Goal: Task Accomplishment & Management: Use online tool/utility

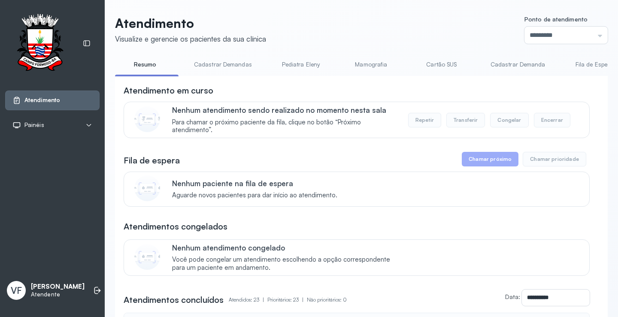
scroll to position [43, 0]
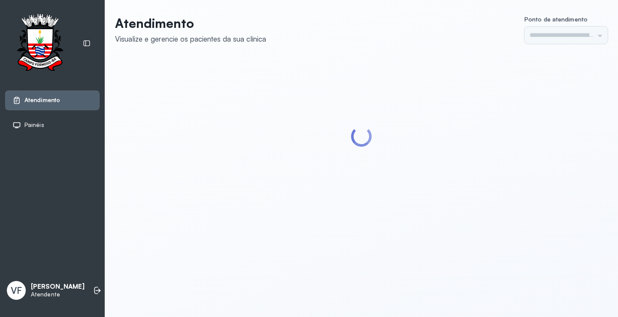
type input "*********"
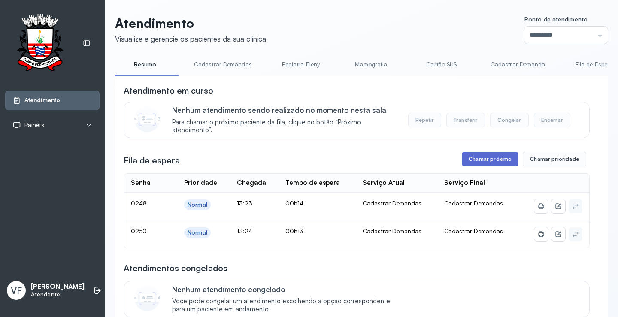
click at [482, 159] on button "Chamar próximo" at bounding box center [490, 159] width 57 height 15
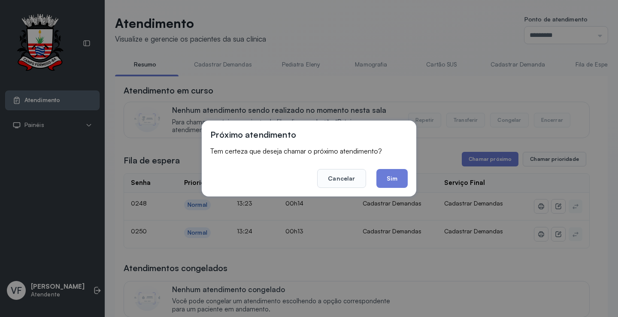
click at [389, 178] on button "Sim" at bounding box center [392, 178] width 31 height 19
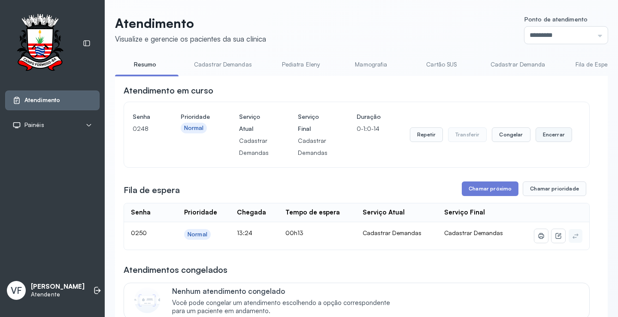
click at [551, 134] on button "Encerrar" at bounding box center [554, 135] width 37 height 15
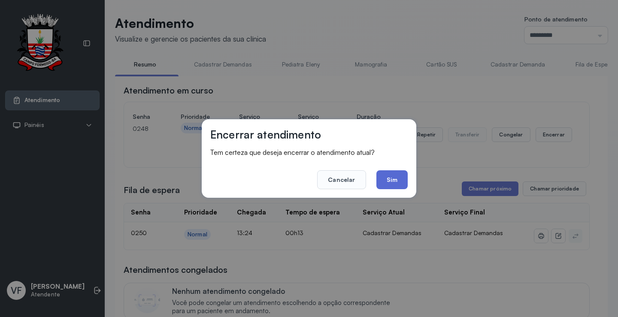
click at [394, 180] on button "Sim" at bounding box center [392, 179] width 31 height 19
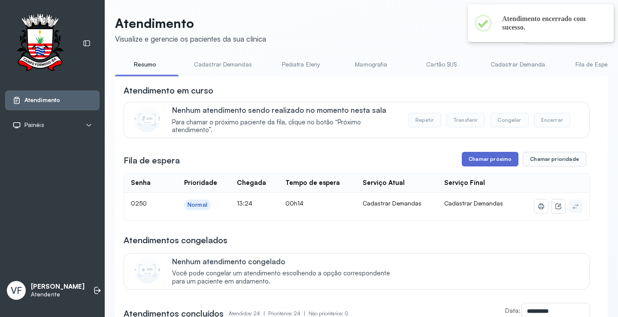
click at [489, 161] on button "Chamar próximo" at bounding box center [490, 159] width 57 height 15
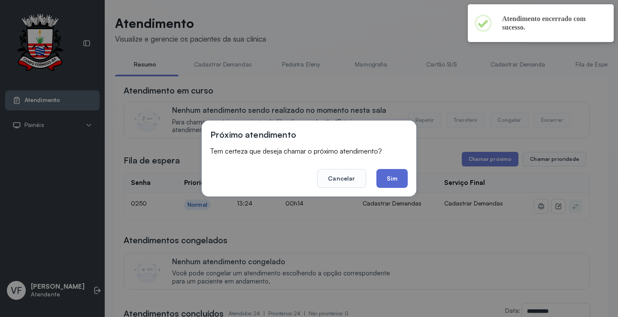
click at [394, 174] on button "Sim" at bounding box center [392, 178] width 31 height 19
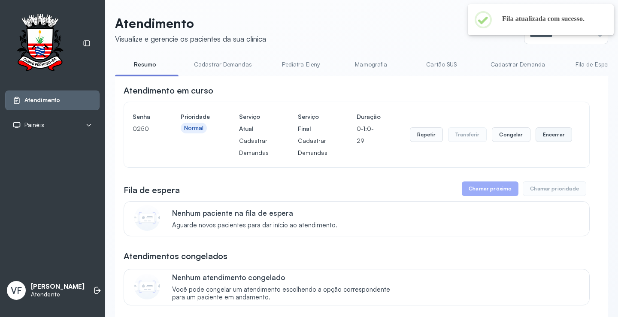
click at [548, 135] on button "Encerrar" at bounding box center [554, 135] width 37 height 15
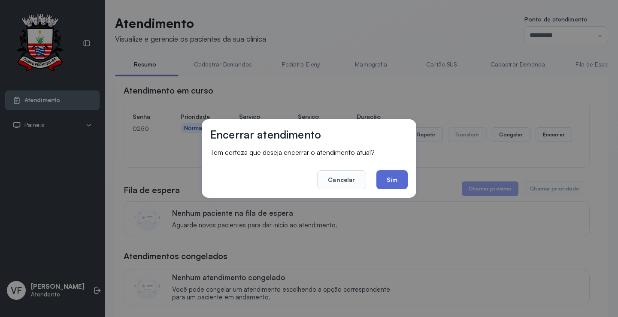
click at [391, 177] on button "Sim" at bounding box center [392, 179] width 31 height 19
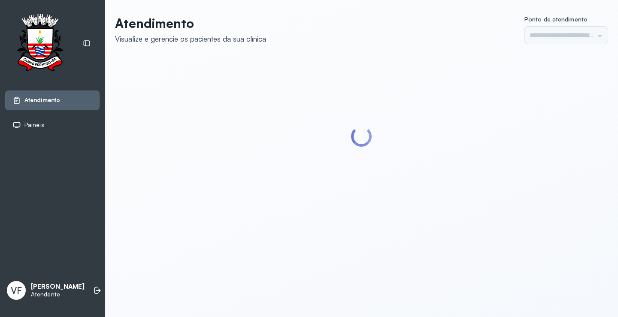
type input "*********"
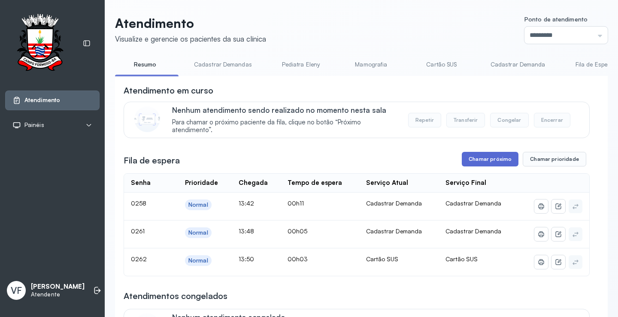
click at [478, 159] on button "Chamar próximo" at bounding box center [490, 159] width 57 height 15
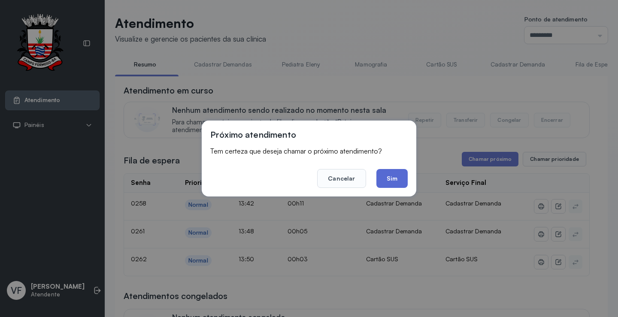
click at [393, 178] on button "Sim" at bounding box center [392, 178] width 31 height 19
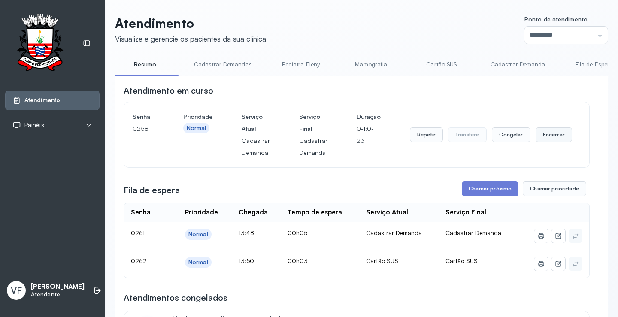
click at [552, 134] on button "Encerrar" at bounding box center [554, 135] width 37 height 15
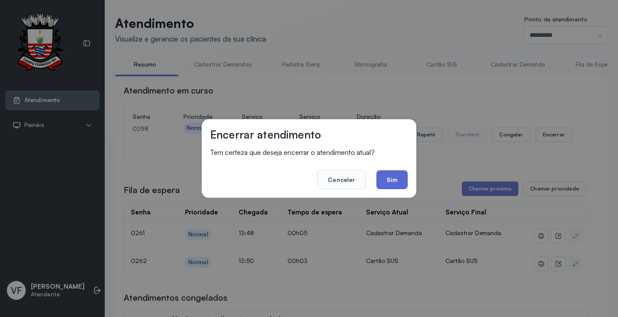
click at [391, 178] on button "Sim" at bounding box center [392, 179] width 31 height 19
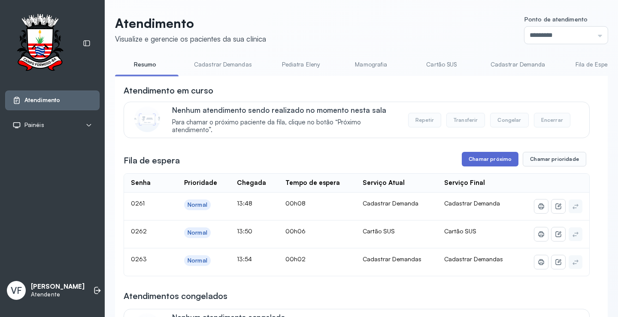
click at [483, 163] on button "Chamar próximo" at bounding box center [490, 159] width 57 height 15
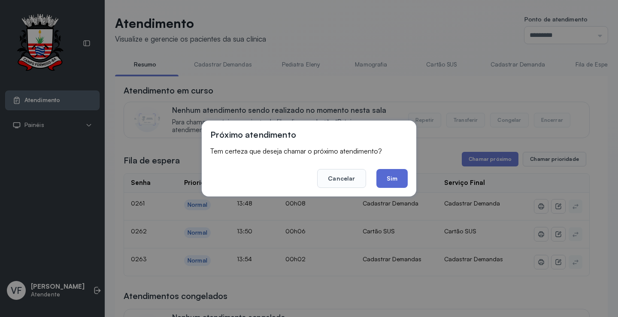
click at [390, 176] on button "Sim" at bounding box center [392, 178] width 31 height 19
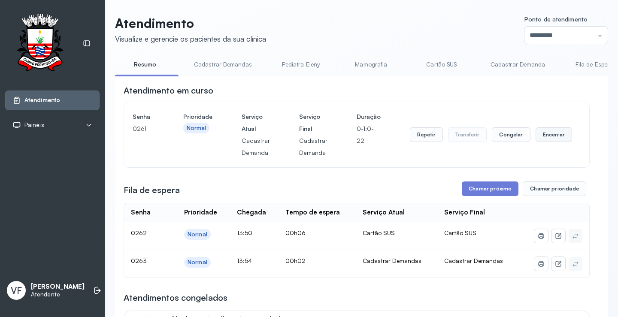
click at [548, 133] on button "Encerrar" at bounding box center [554, 135] width 37 height 15
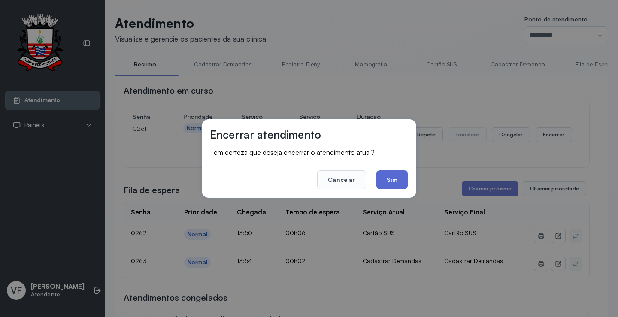
click at [389, 179] on button "Sim" at bounding box center [392, 179] width 31 height 19
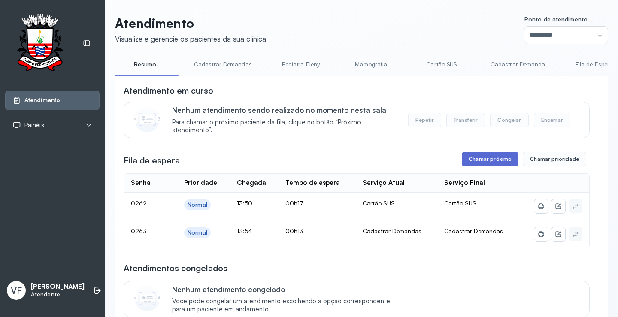
click at [492, 159] on button "Chamar próximo" at bounding box center [490, 159] width 57 height 15
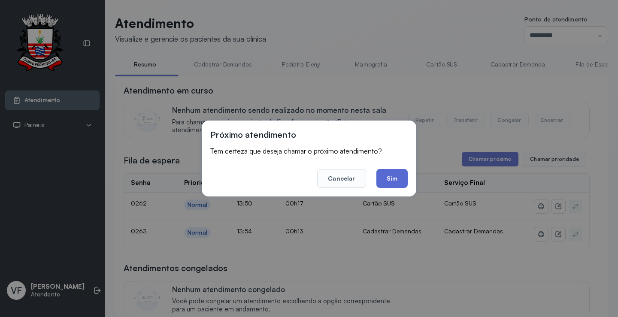
click at [393, 179] on button "Sim" at bounding box center [392, 178] width 31 height 19
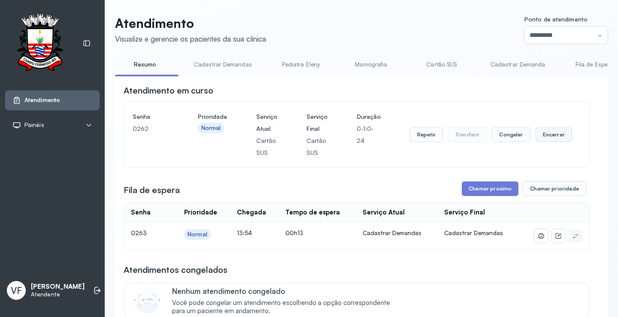
click at [547, 135] on button "Encerrar" at bounding box center [554, 135] width 37 height 15
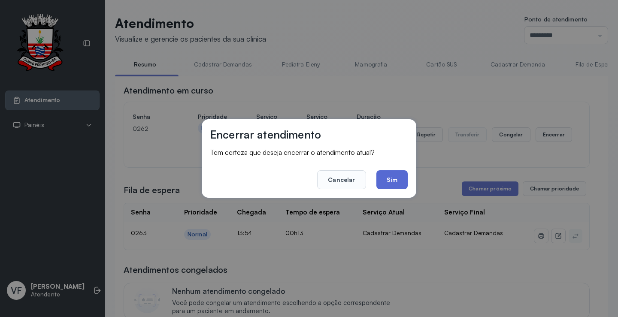
click at [389, 181] on button "Sim" at bounding box center [392, 179] width 31 height 19
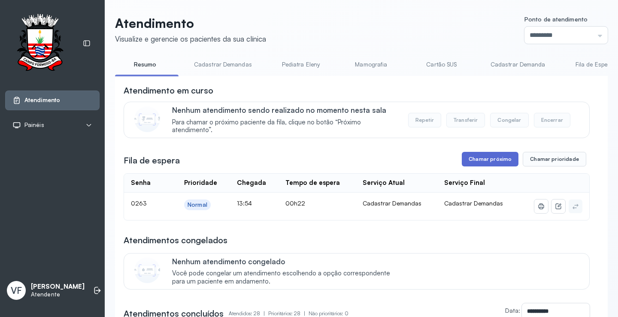
click at [487, 160] on button "Chamar próximo" at bounding box center [490, 159] width 57 height 15
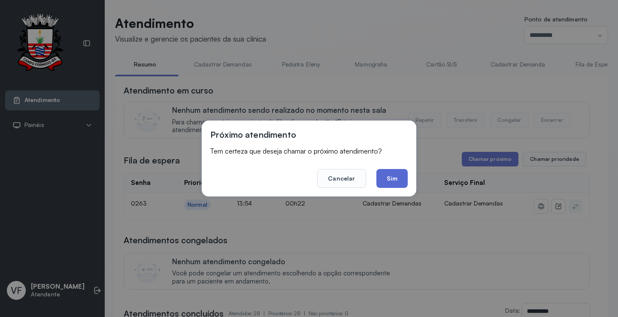
click at [390, 176] on button "Sim" at bounding box center [392, 178] width 31 height 19
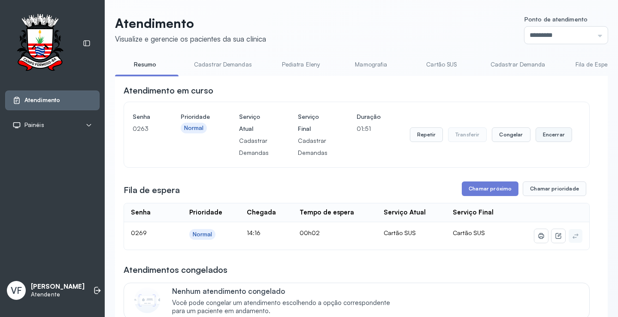
click at [548, 137] on button "Encerrar" at bounding box center [554, 135] width 37 height 15
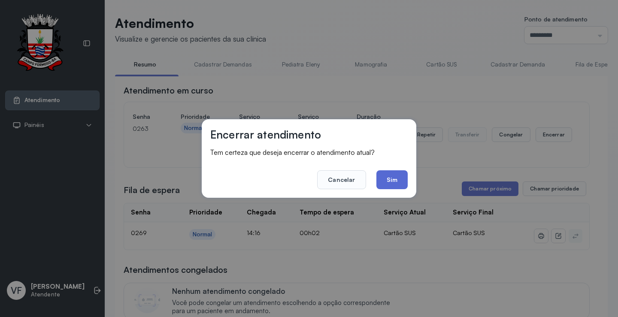
click at [392, 178] on button "Sim" at bounding box center [392, 179] width 31 height 19
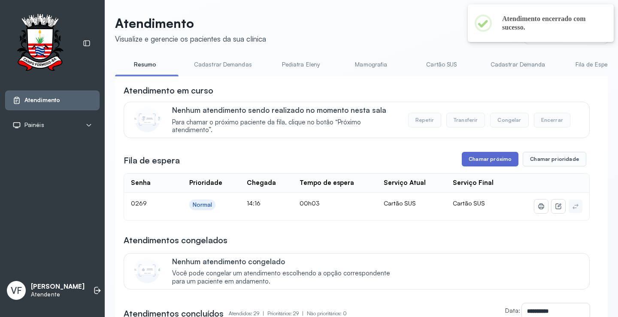
click at [496, 160] on button "Chamar próximo" at bounding box center [490, 159] width 57 height 15
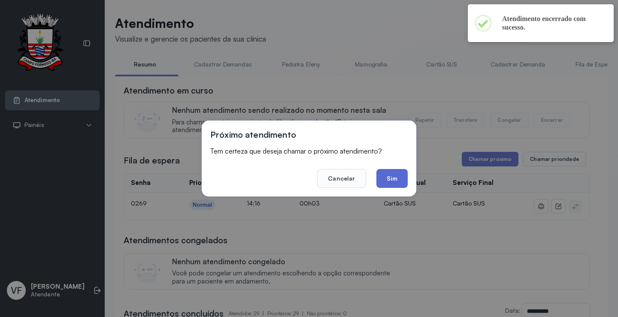
click at [393, 178] on button "Sim" at bounding box center [392, 178] width 31 height 19
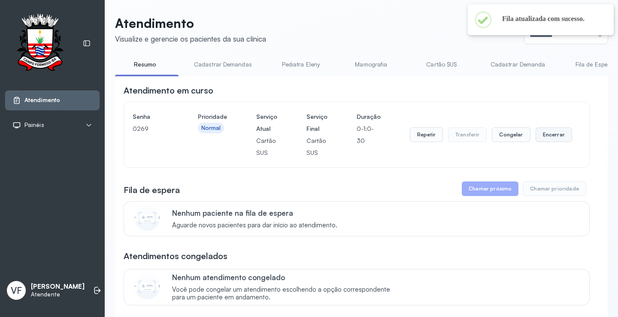
click at [550, 134] on button "Encerrar" at bounding box center [554, 135] width 37 height 15
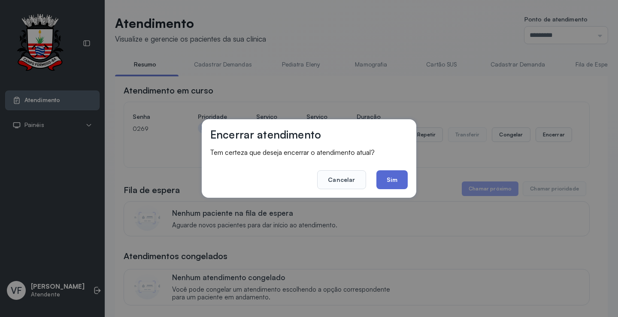
click at [391, 177] on button "Sim" at bounding box center [392, 179] width 31 height 19
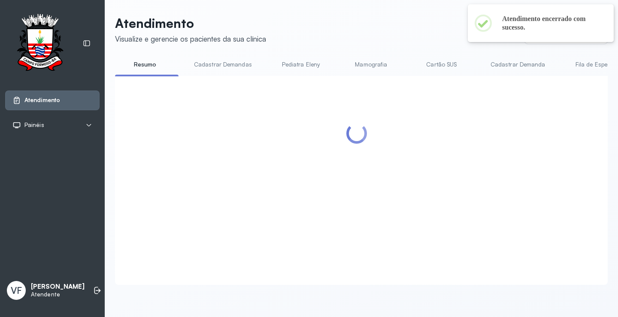
click at [550, 134] on div at bounding box center [357, 170] width 466 height 171
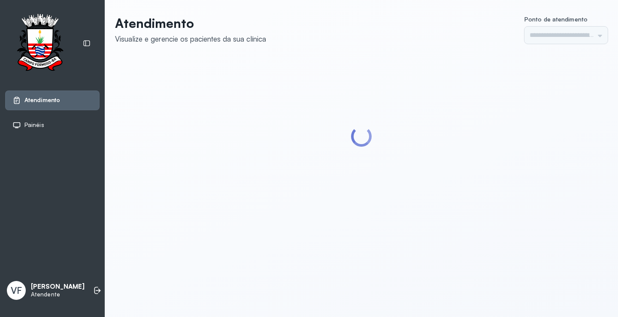
type input "*********"
